Goal: Check status: Check status

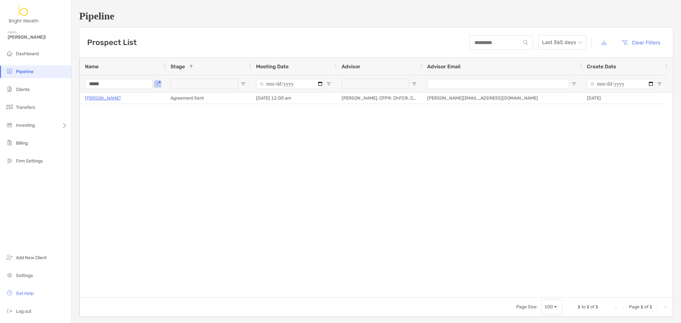
drag, startPoint x: 109, startPoint y: 82, endPoint x: 49, endPoint y: 80, distance: 60.7
click at [61, 80] on div "Pipeline Hello, Henry! Dashboard Pipeline Clients Transfers Investing Billing F…" at bounding box center [340, 161] width 681 height 323
type input "********"
click at [27, 93] on li "Clients" at bounding box center [35, 89] width 71 height 13
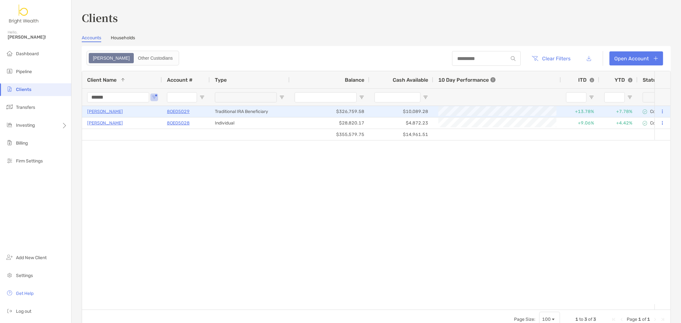
click at [185, 113] on p "8OE05029" at bounding box center [178, 112] width 23 height 8
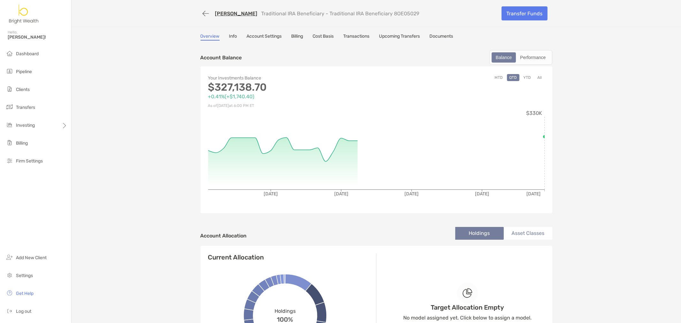
click at [360, 35] on link "Transactions" at bounding box center [357, 37] width 26 height 7
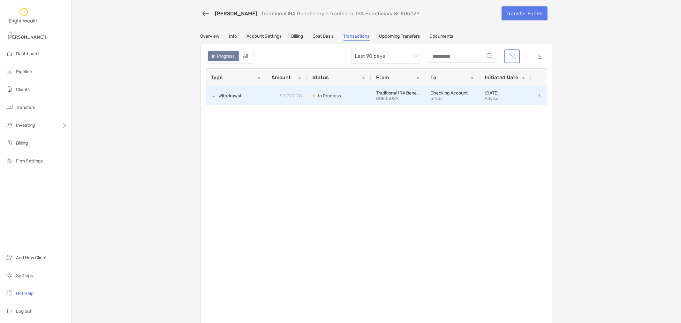
click at [538, 96] on button at bounding box center [539, 96] width 6 height 6
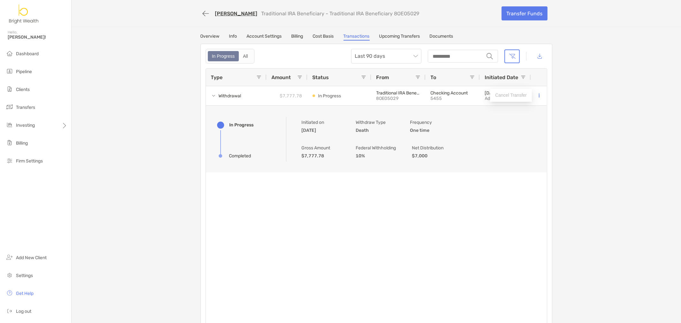
click at [463, 214] on div "Withdrawal $7,777.78 In Progress Traditional IRA Beneficiary 8OE05029 Checking …" at bounding box center [376, 206] width 341 height 241
click at [17, 58] on li "Dashboard" at bounding box center [35, 54] width 71 height 13
